Goal: Information Seeking & Learning: Learn about a topic

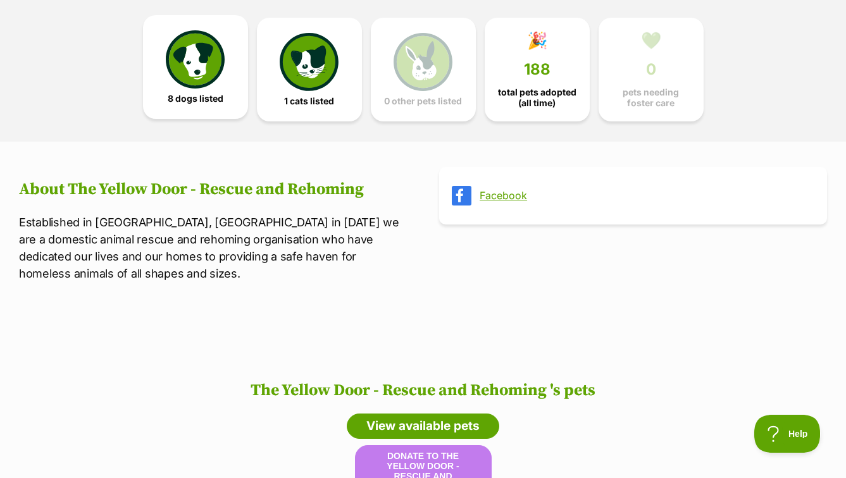
click at [199, 63] on img at bounding box center [195, 59] width 58 height 58
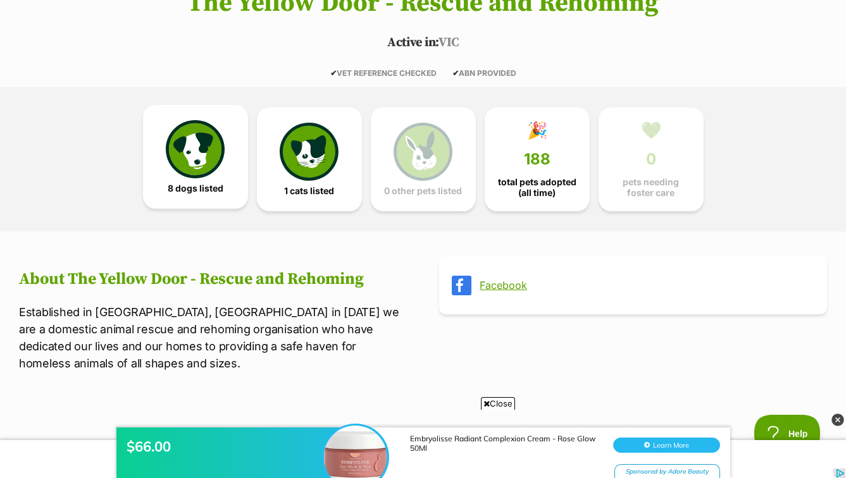
scroll to position [237, 0]
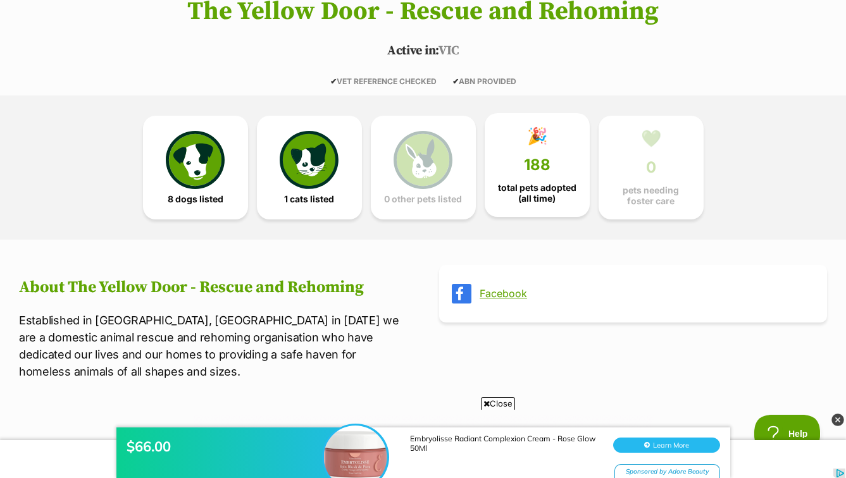
click at [533, 188] on span "total pets adopted (all time)" at bounding box center [536, 193] width 83 height 20
